Goal: Task Accomplishment & Management: Use online tool/utility

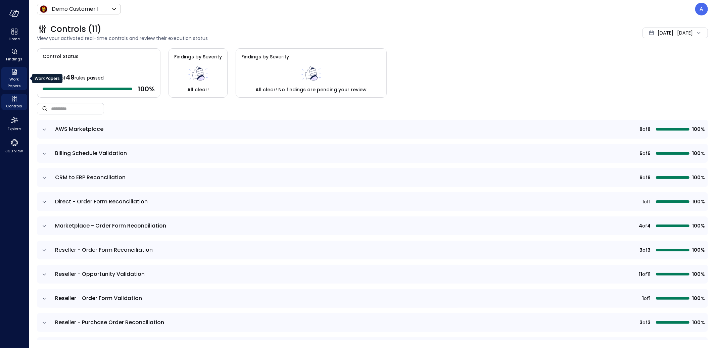
click at [9, 80] on span "Work Papers" at bounding box center [14, 82] width 20 height 13
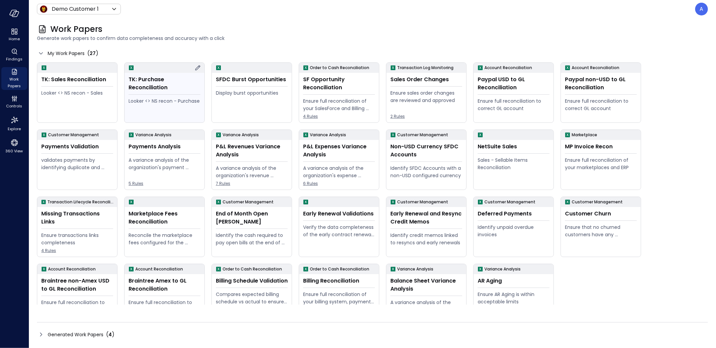
click at [163, 107] on div "Looker <> NS recon - Purchase" at bounding box center [164, 108] width 72 height 22
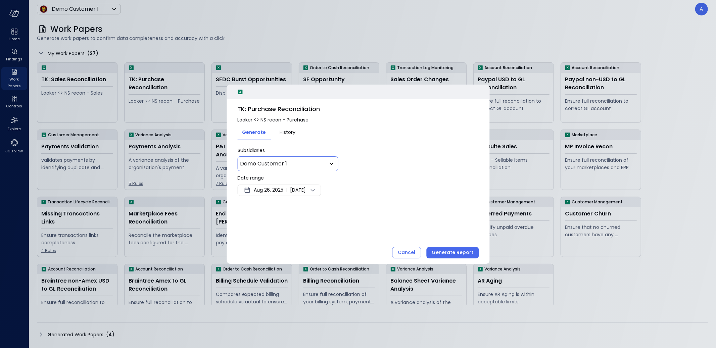
click at [302, 163] on body "Home Findings Work Papers Controls Explore 360 View Demo Customer 1 ***** ​ A W…" at bounding box center [358, 174] width 716 height 348
click at [299, 150] on div at bounding box center [358, 174] width 716 height 348
click at [271, 191] on span "Aug 26, 2025" at bounding box center [269, 190] width 30 height 8
click at [302, 240] on button "11" at bounding box center [302, 239] width 7 height 7
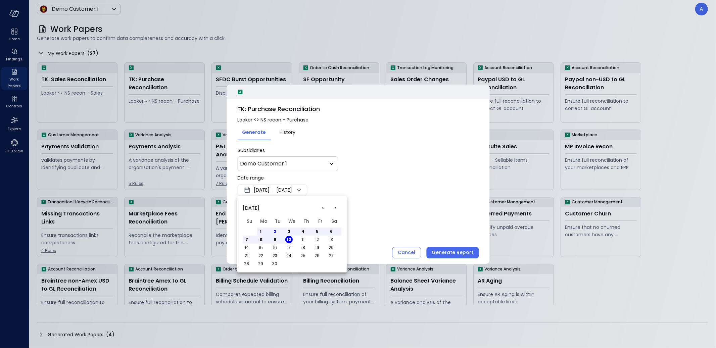
click at [330, 238] on button "13" at bounding box center [330, 239] width 7 height 7
click at [276, 245] on button "16" at bounding box center [274, 247] width 7 height 7
click at [330, 249] on button "20" at bounding box center [330, 247] width 7 height 7
click at [295, 112] on div at bounding box center [358, 174] width 716 height 348
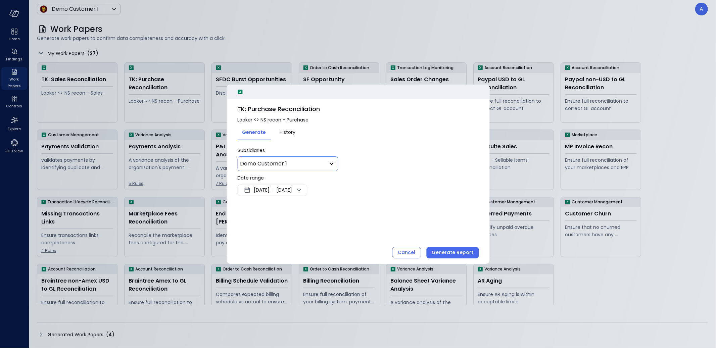
click at [300, 167] on body "Home Findings Work Papers Controls Explore 360 View Demo Customer 1 ***** ​ A W…" at bounding box center [358, 174] width 716 height 348
click at [300, 166] on div at bounding box center [358, 174] width 716 height 348
click at [269, 189] on span "[DATE]" at bounding box center [262, 190] width 16 height 8
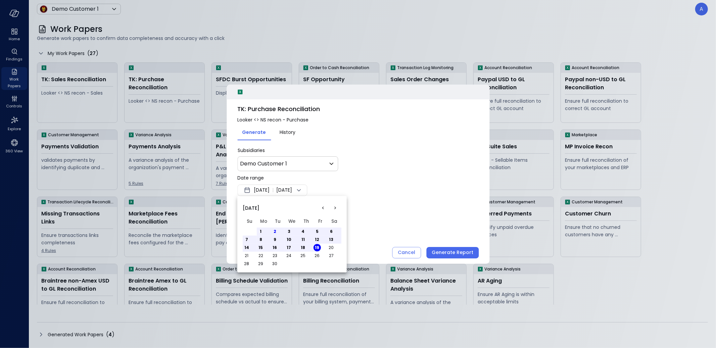
click at [281, 119] on div at bounding box center [358, 174] width 716 height 348
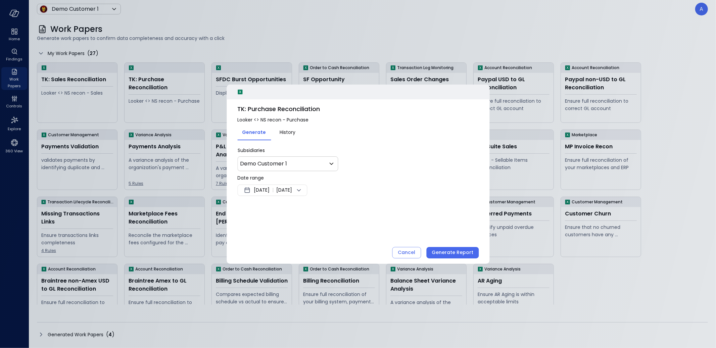
click at [281, 119] on div at bounding box center [358, 174] width 716 height 348
click at [281, 119] on span "Looker <> NS recon - Purchase" at bounding box center [357, 119] width 241 height 7
click at [263, 39] on div at bounding box center [358, 174] width 716 height 348
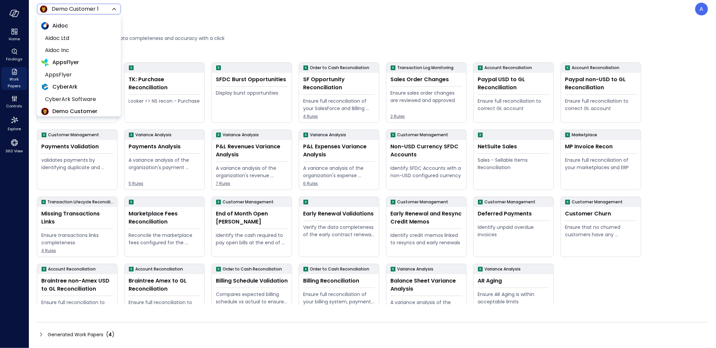
click at [99, 10] on body "Home Findings Work Papers Controls Explore 360 View Demo Customer 1 ***** ​ A W…" at bounding box center [358, 174] width 716 height 348
click at [85, 39] on span "Hippo All" at bounding box center [78, 39] width 66 height 8
type input "*******"
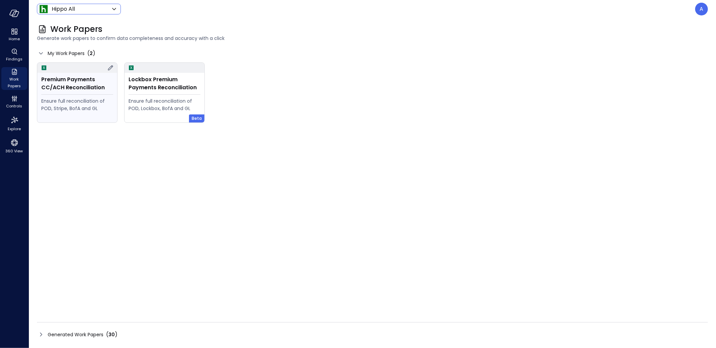
click at [73, 81] on div "Premium Payments CC/ACH Reconciliation" at bounding box center [77, 83] width 72 height 16
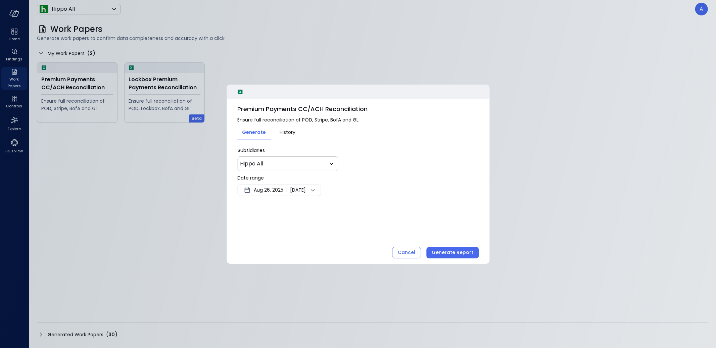
click at [278, 194] on div "[DATE] | [DATE]" at bounding box center [279, 190] width 84 height 11
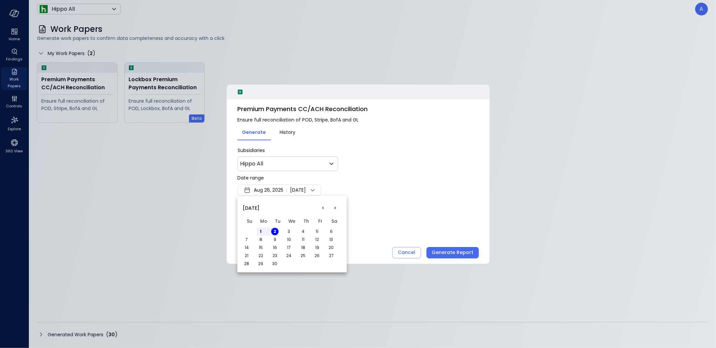
click at [315, 238] on button "12" at bounding box center [316, 239] width 7 height 7
click at [331, 240] on button "13" at bounding box center [330, 239] width 7 height 7
click at [262, 248] on button "15" at bounding box center [260, 247] width 7 height 7
click at [318, 248] on button "19" at bounding box center [316, 247] width 7 height 7
click at [264, 257] on td "22" at bounding box center [264, 256] width 14 height 8
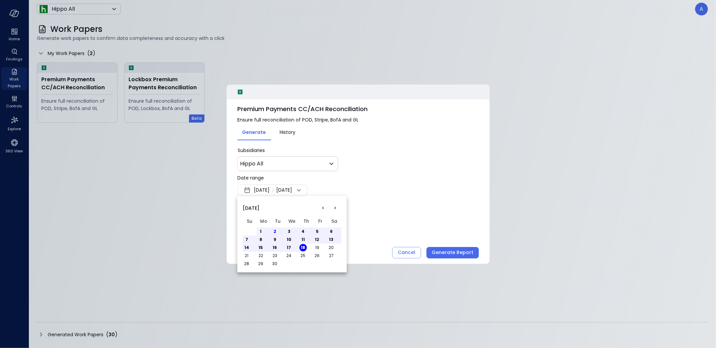
click at [321, 256] on td "26" at bounding box center [320, 256] width 14 height 8
click at [263, 254] on button "22" at bounding box center [260, 255] width 7 height 7
click at [318, 257] on button "26" at bounding box center [316, 255] width 7 height 7
click at [263, 257] on button "22" at bounding box center [260, 255] width 7 height 7
click at [332, 256] on button "27" at bounding box center [330, 255] width 7 height 7
